Goal: Task Accomplishment & Management: Manage account settings

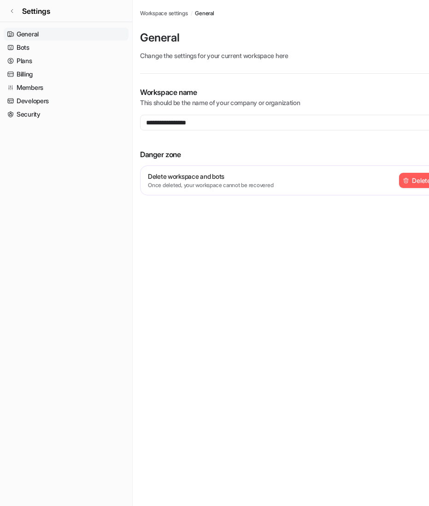
scroll to position [0, 32]
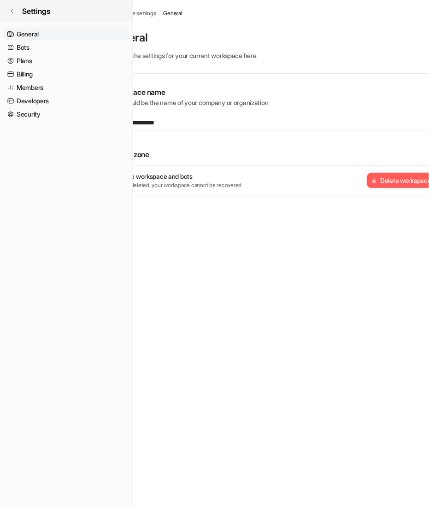
click at [14, 12] on icon at bounding box center [12, 11] width 6 height 6
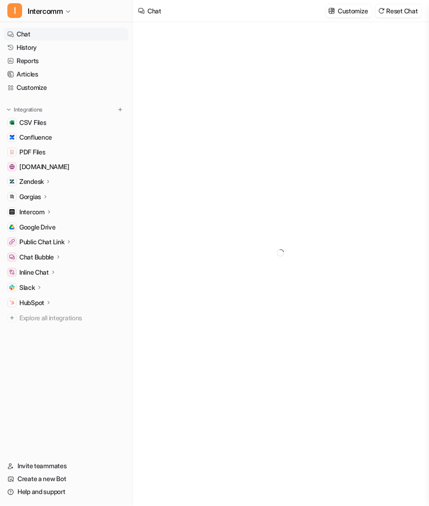
type textarea "**********"
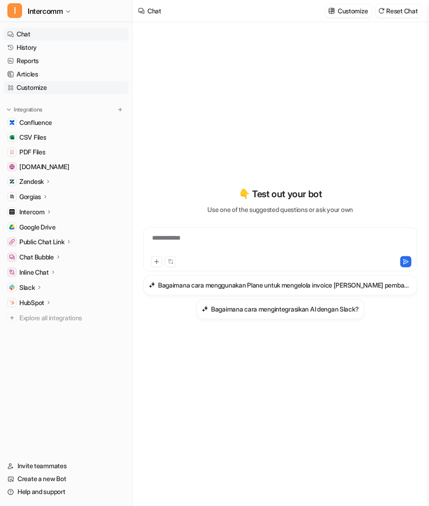
click at [55, 84] on link "Customize" at bounding box center [66, 87] width 125 height 13
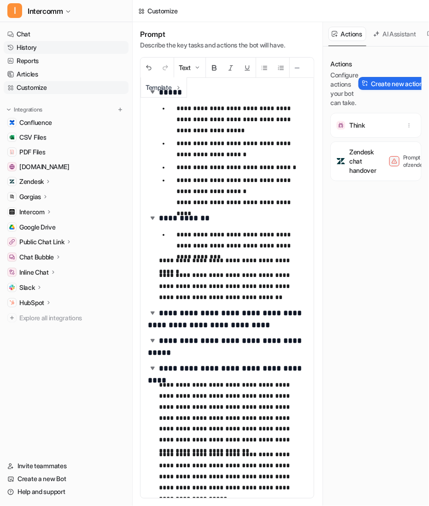
click at [45, 47] on link "History" at bounding box center [66, 47] width 125 height 13
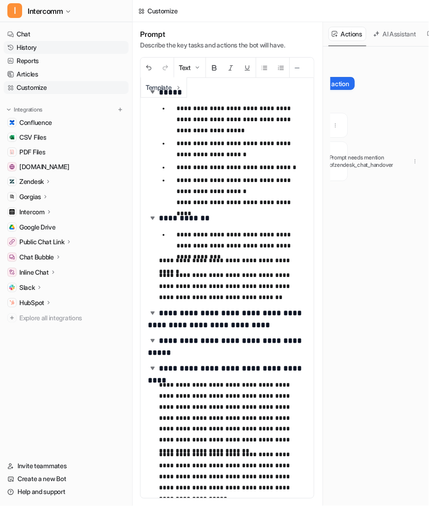
click at [70, 46] on link "History" at bounding box center [66, 47] width 125 height 13
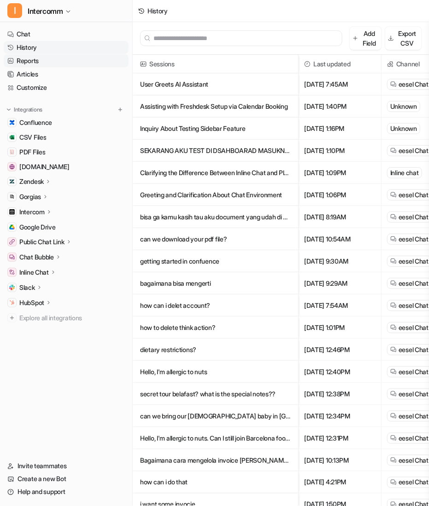
click at [74, 61] on link "Reports" at bounding box center [66, 60] width 125 height 13
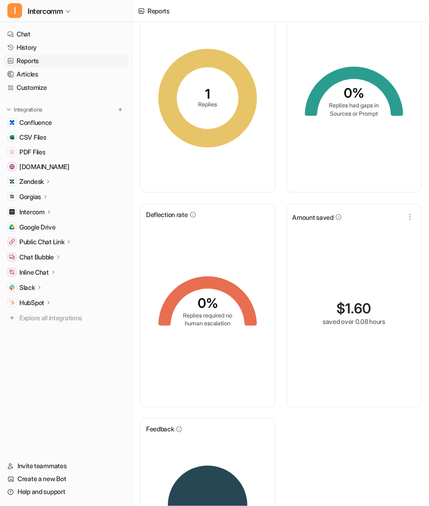
scroll to position [170, 0]
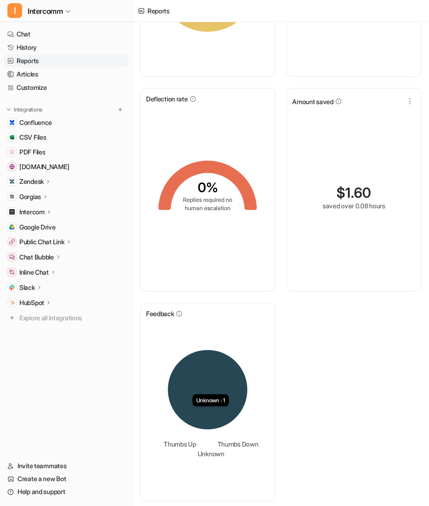
click at [215, 405] on icon at bounding box center [207, 389] width 79 height 79
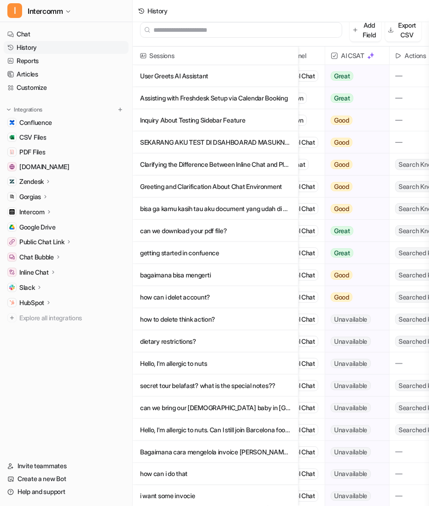
scroll to position [0, 112]
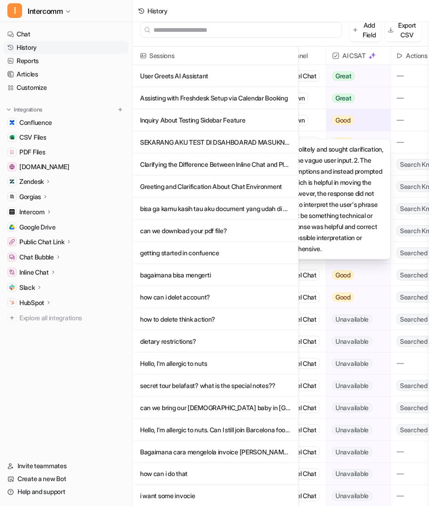
click at [352, 120] on span "Good" at bounding box center [343, 120] width 22 height 9
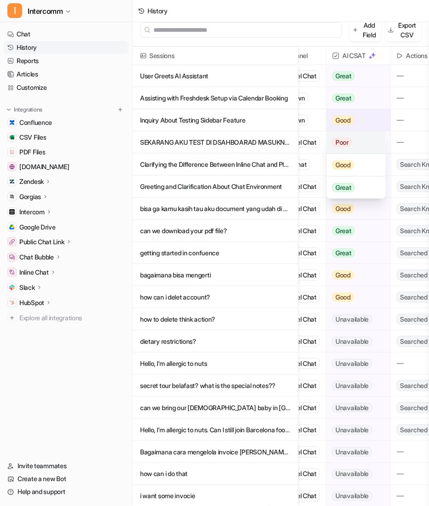
click at [358, 143] on div "Poor" at bounding box center [355, 142] width 58 height 23
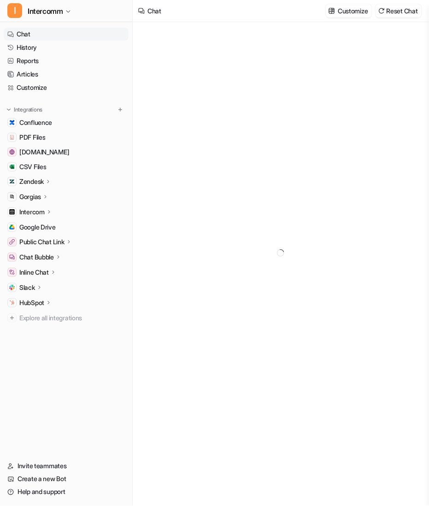
type textarea "**********"
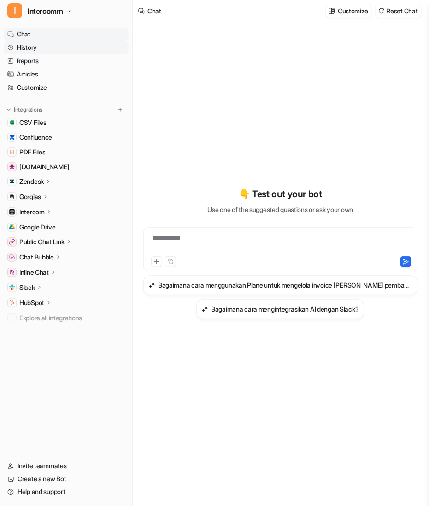
click at [32, 46] on link "History" at bounding box center [66, 47] width 125 height 13
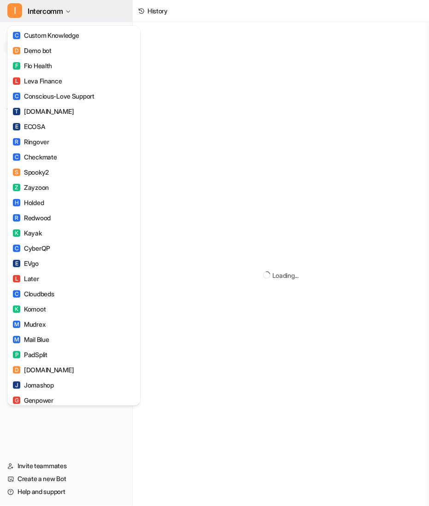
click at [66, 14] on button "I Intercomm" at bounding box center [66, 11] width 132 height 22
click at [235, 72] on div "I Intercomm C Custom Knowledge D Demo bot F Flo Health L Leva Finance C Conscio…" at bounding box center [214, 253] width 429 height 506
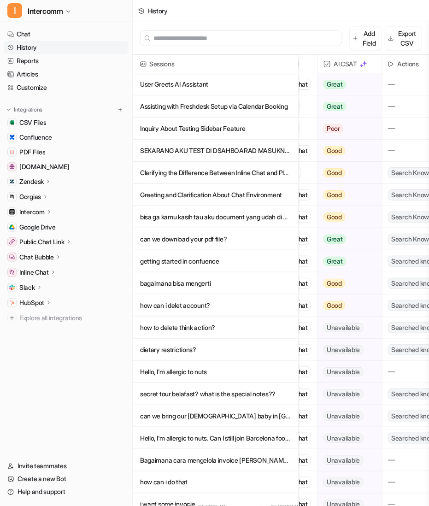
scroll to position [0, 122]
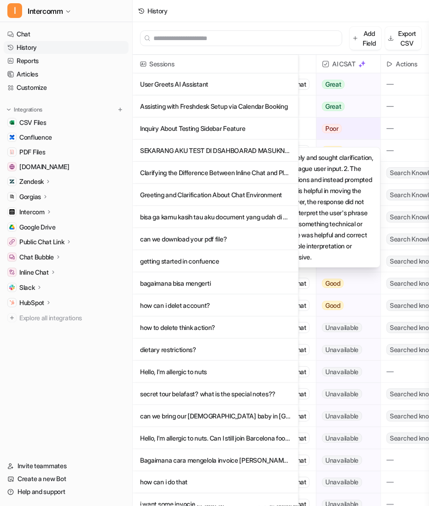
click at [358, 128] on div "Poor" at bounding box center [345, 128] width 58 height 22
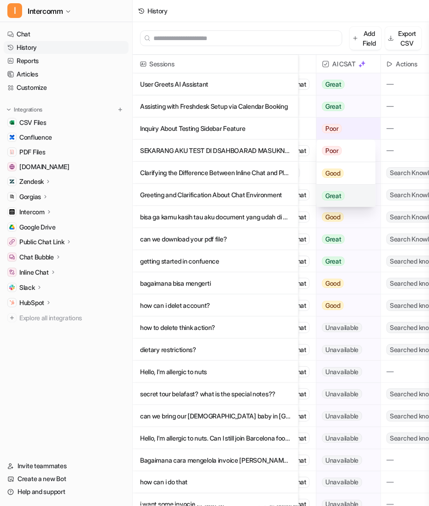
click at [348, 192] on div "Great" at bounding box center [345, 196] width 58 height 22
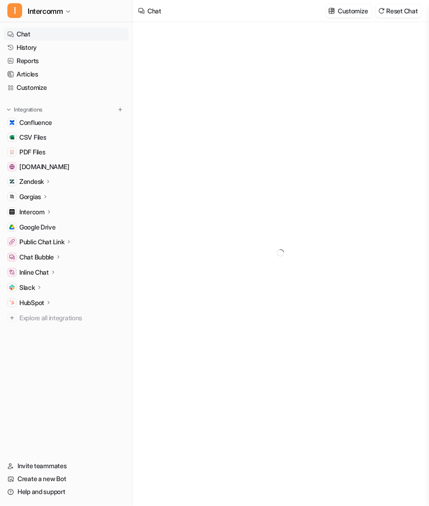
type textarea "**********"
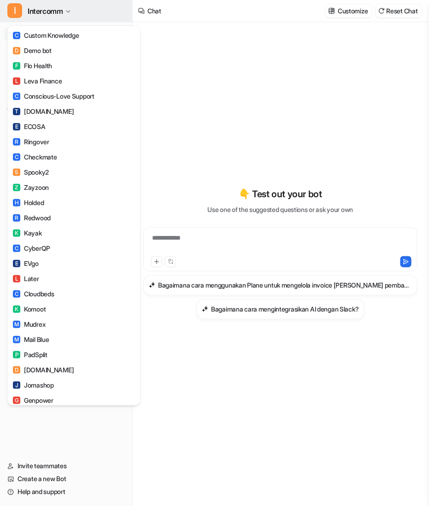
click at [66, 10] on icon "button" at bounding box center [68, 12] width 6 height 6
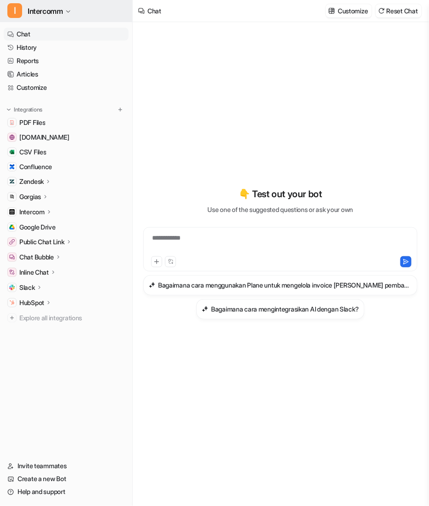
click at [66, 9] on button "I Intercomm" at bounding box center [66, 11] width 132 height 22
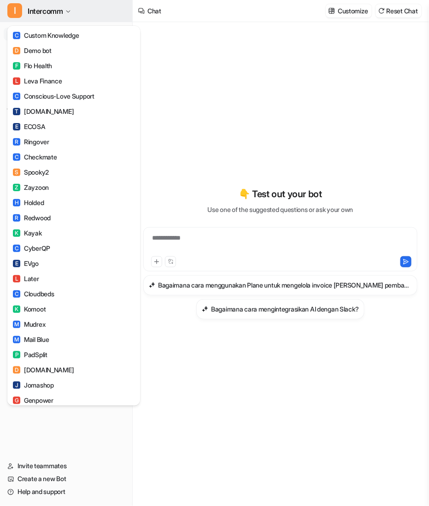
click at [75, 12] on button "I Intercomm" at bounding box center [66, 11] width 132 height 22
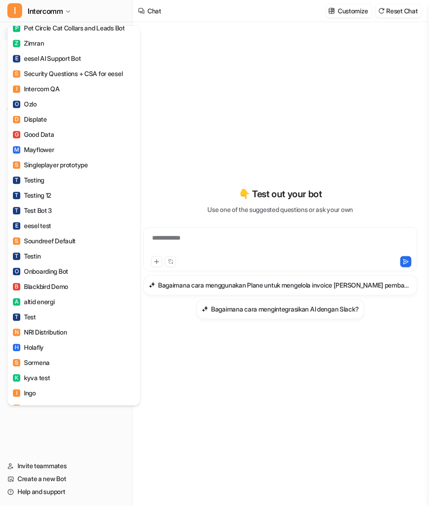
scroll to position [575, 0]
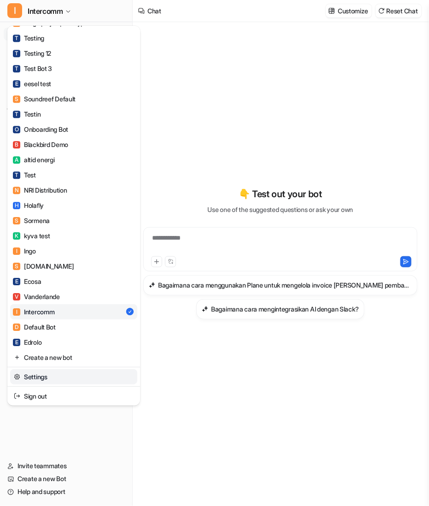
click at [67, 375] on link "Settings" at bounding box center [73, 376] width 127 height 15
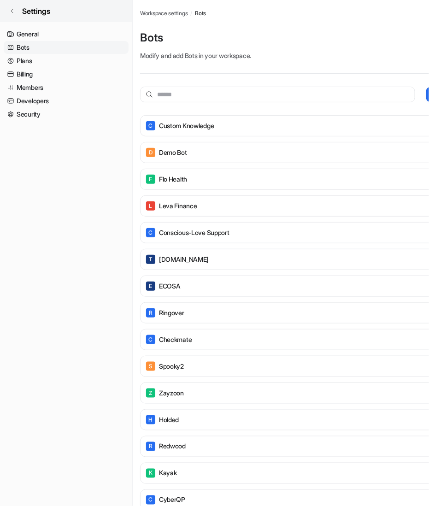
click at [19, 5] on link "Settings" at bounding box center [66, 11] width 132 height 22
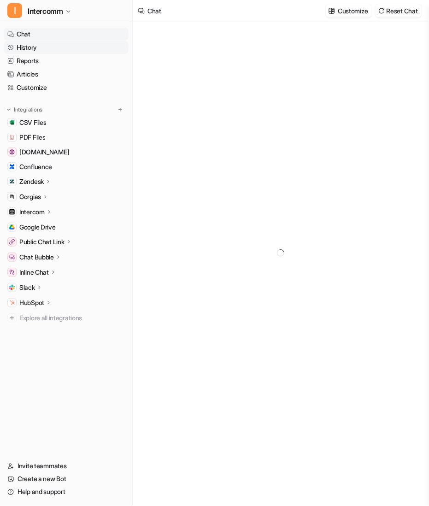
click at [58, 47] on link "History" at bounding box center [66, 47] width 125 height 13
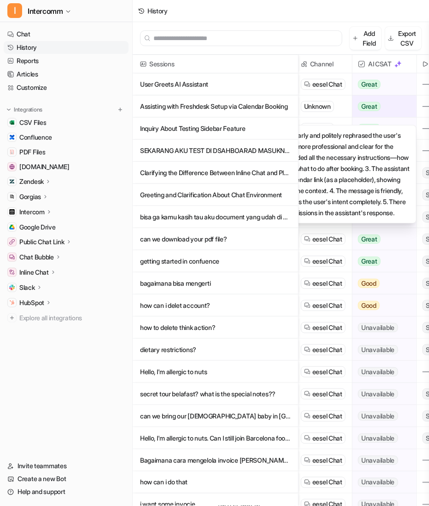
scroll to position [0, 76]
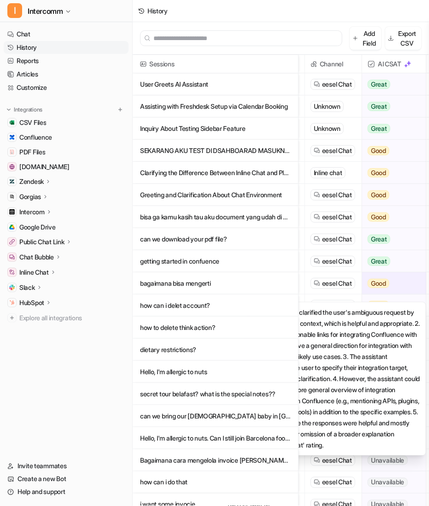
click at [380, 279] on span "Good" at bounding box center [378, 283] width 22 height 9
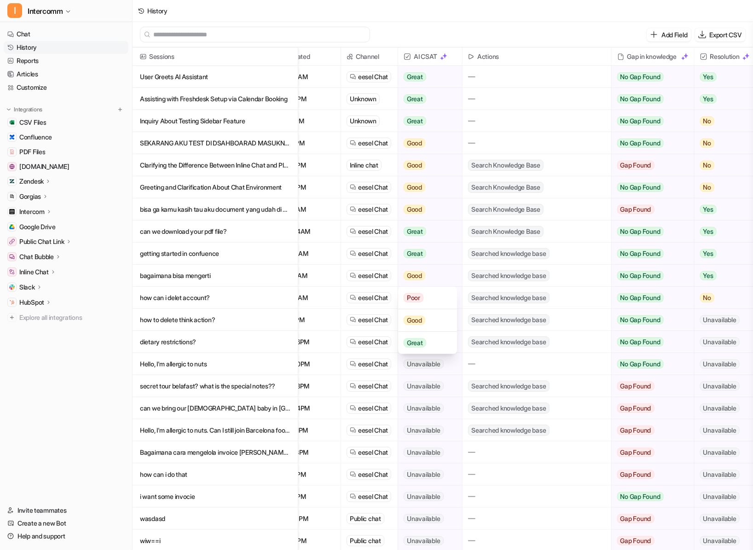
scroll to position [0, 29]
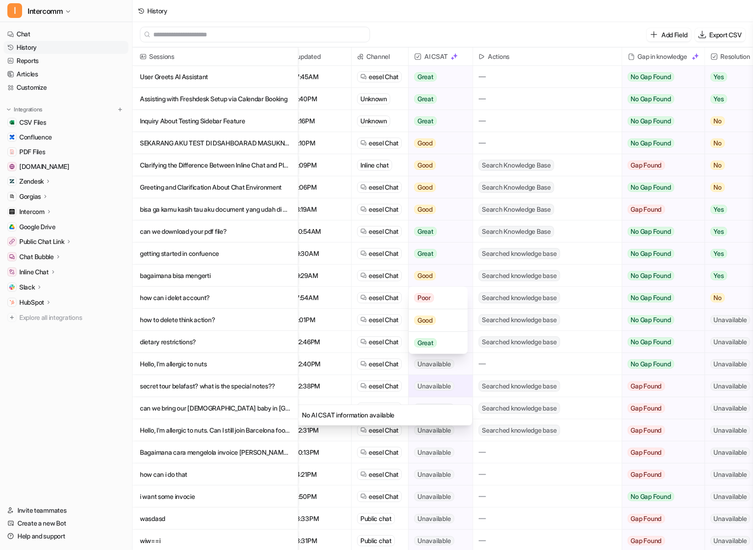
click at [427, 391] on span "Unavailable" at bounding box center [434, 386] width 40 height 9
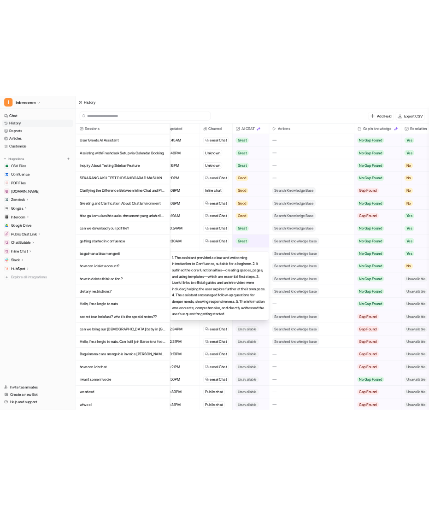
scroll to position [9, 29]
